Goal: Transaction & Acquisition: Purchase product/service

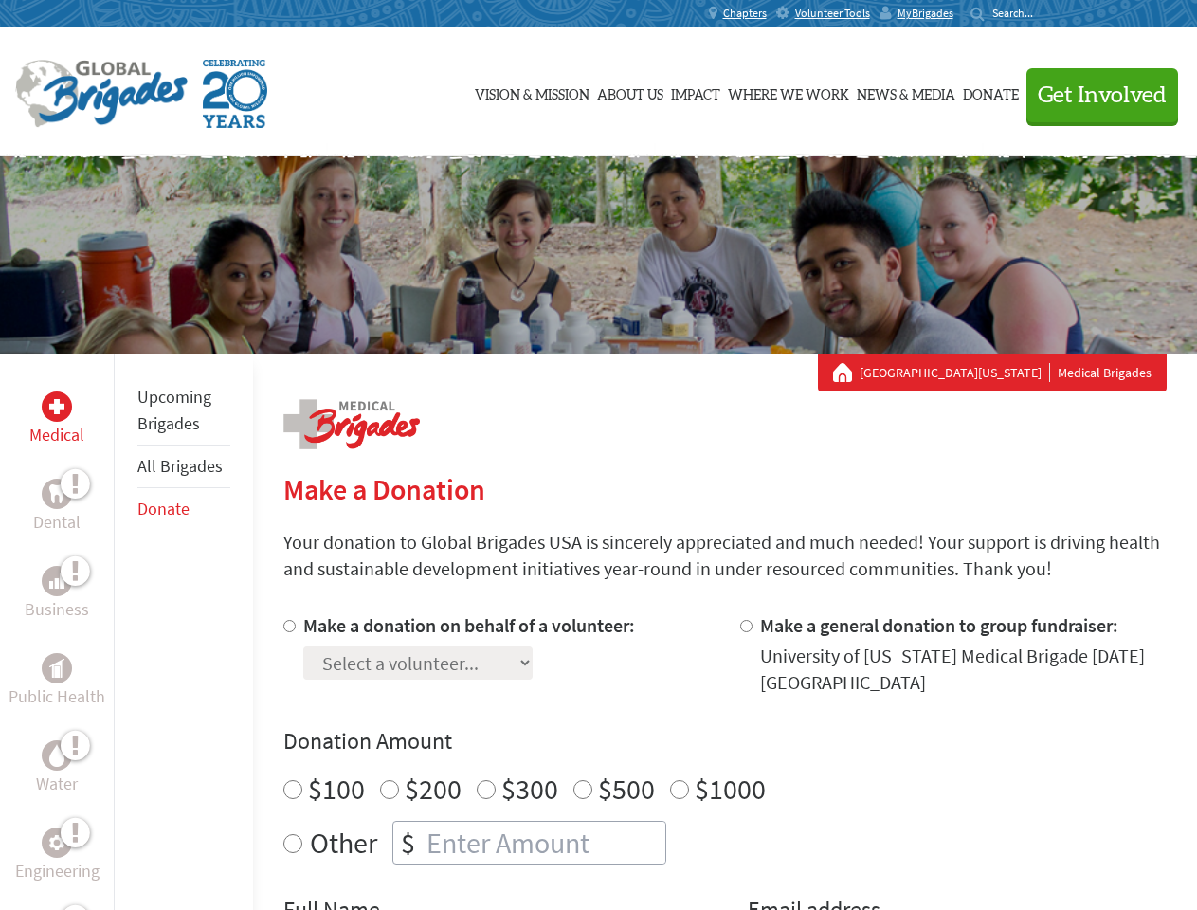
click at [1046, 13] on div "Search for:" at bounding box center [1009, 13] width 76 height 15
click at [1094, 95] on span "Get Involved" at bounding box center [1102, 95] width 129 height 23
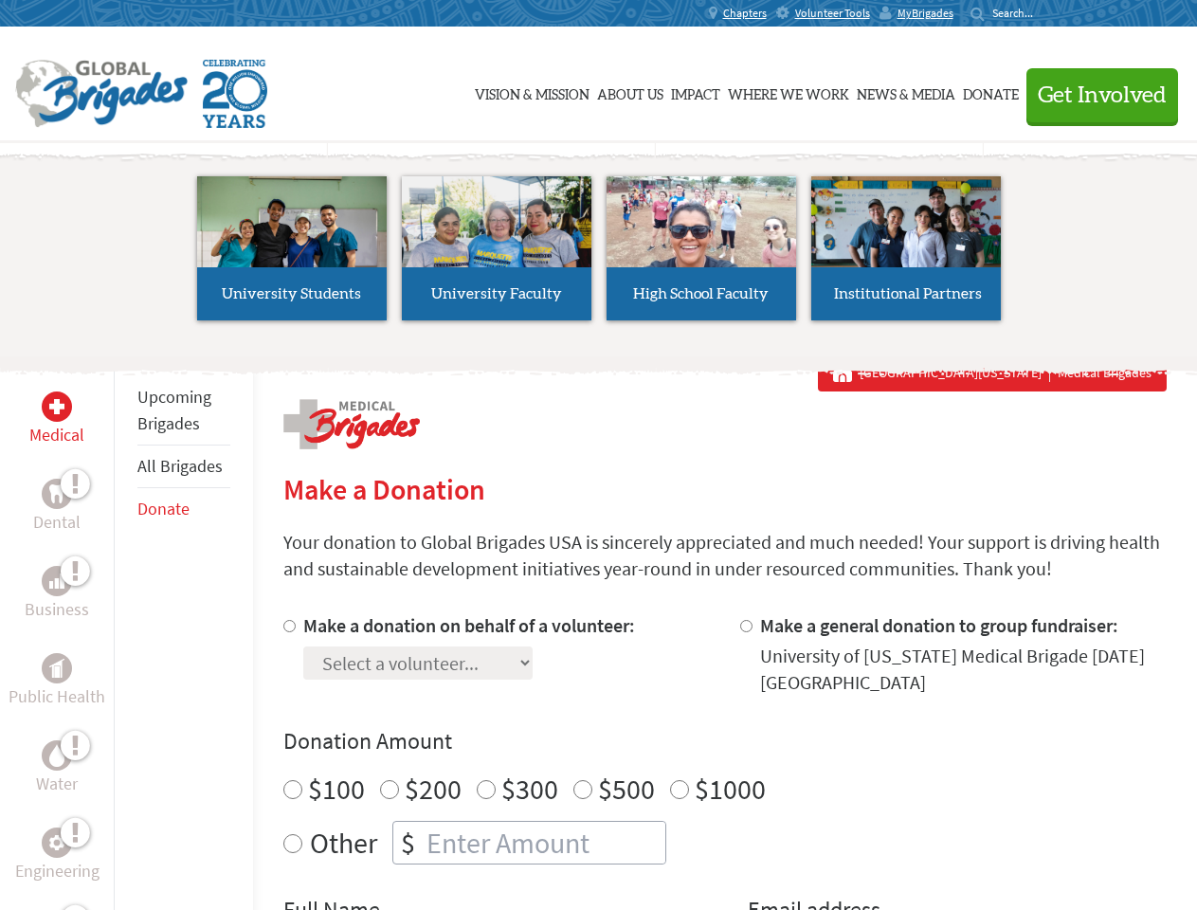
click at [599, 255] on li "High School Faculty" at bounding box center [701, 248] width 205 height 174
click at [125, 631] on div "Upcoming Brigades All Brigades Donate" at bounding box center [183, 809] width 139 height 910
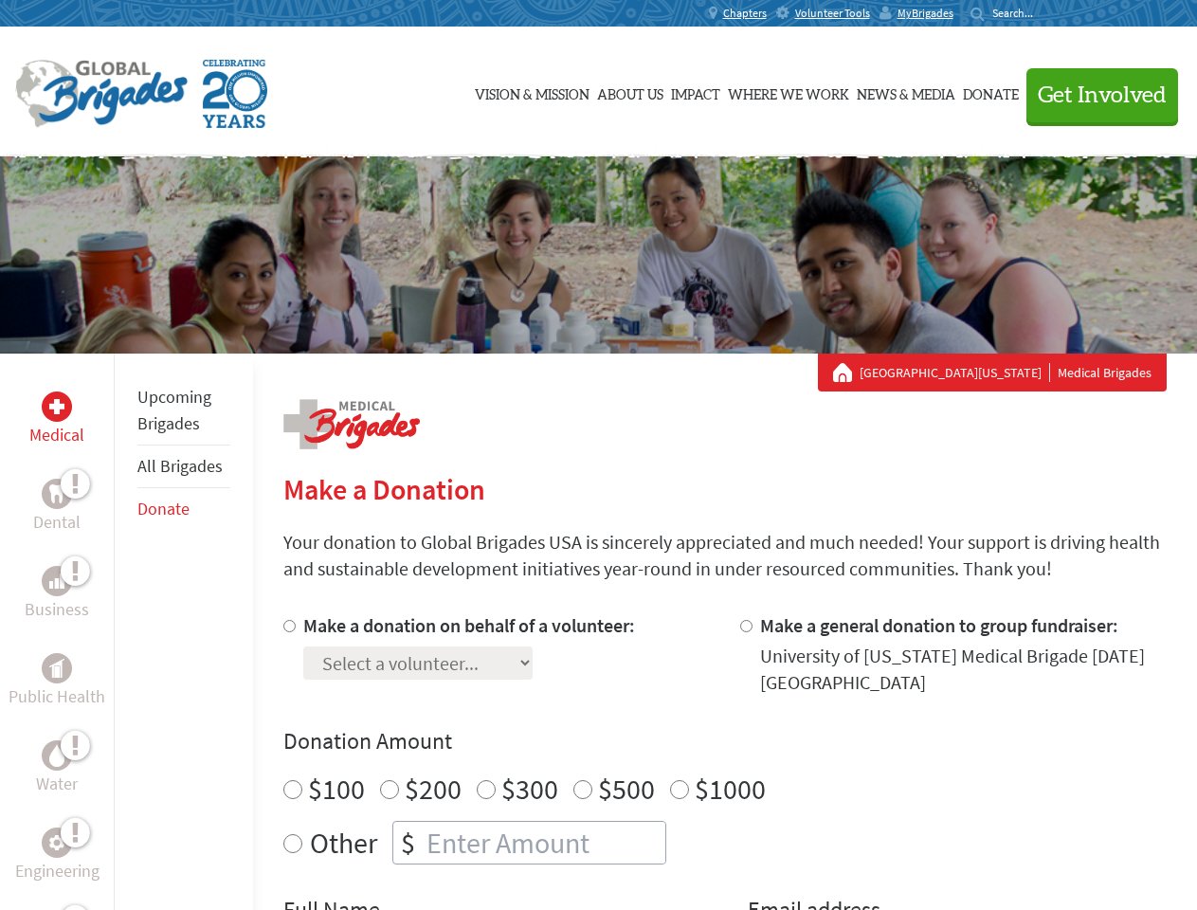
click at [724, 761] on div "Donation Amount $100 $200 $300 $500 $1000 Other $" at bounding box center [724, 795] width 883 height 138
click at [287, 626] on input "Make a donation on behalf of a volunteer:" at bounding box center [289, 626] width 12 height 12
radio input "true"
click at [745, 626] on input "Make a general donation to group fundraiser:" at bounding box center [746, 626] width 12 height 12
radio input "true"
